Goal: Find specific fact: Find specific fact

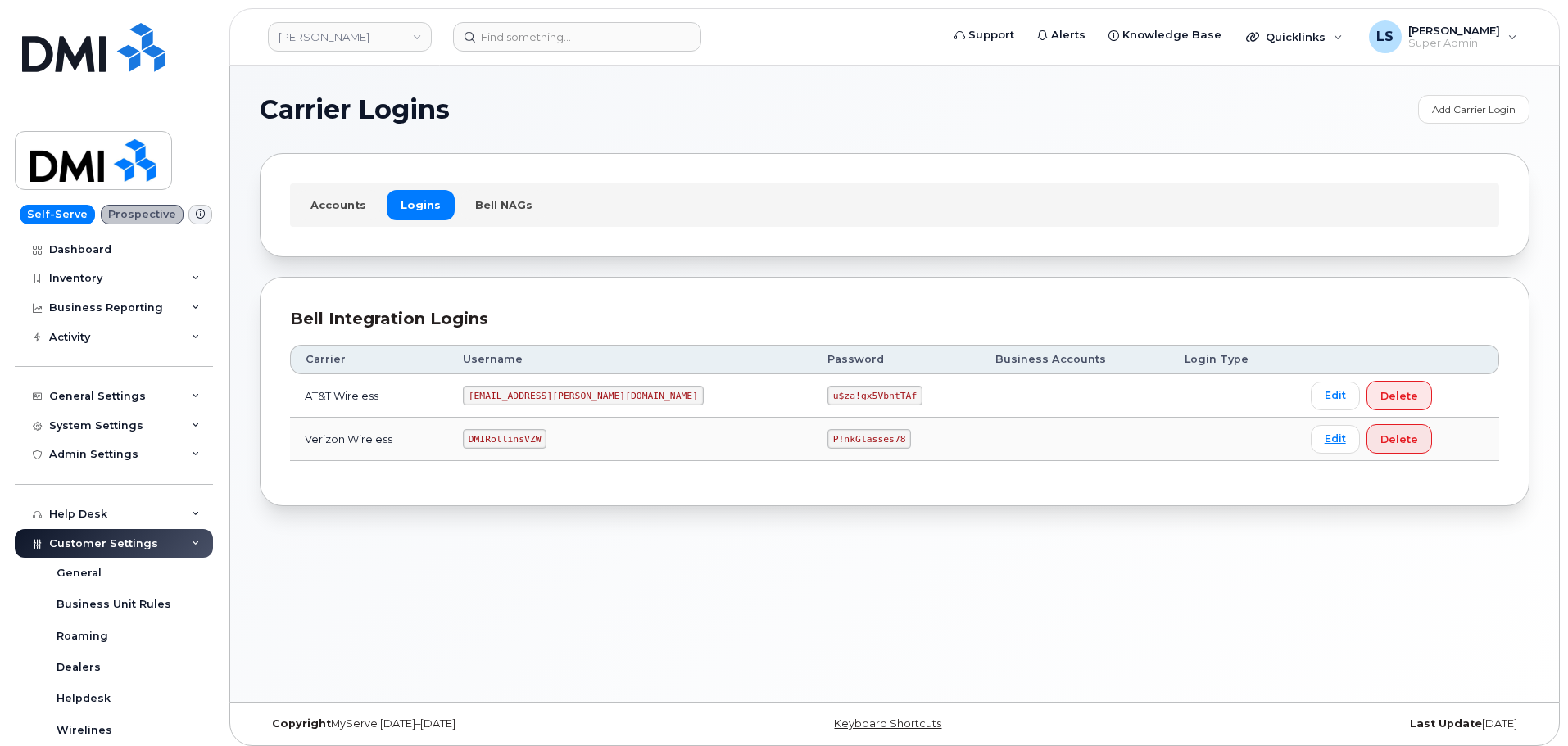
click at [828, 438] on code "P!nkGlasses78" at bounding box center [869, 439] width 84 height 20
copy code "P!nkGlasses78"
